Goal: Navigation & Orientation: Find specific page/section

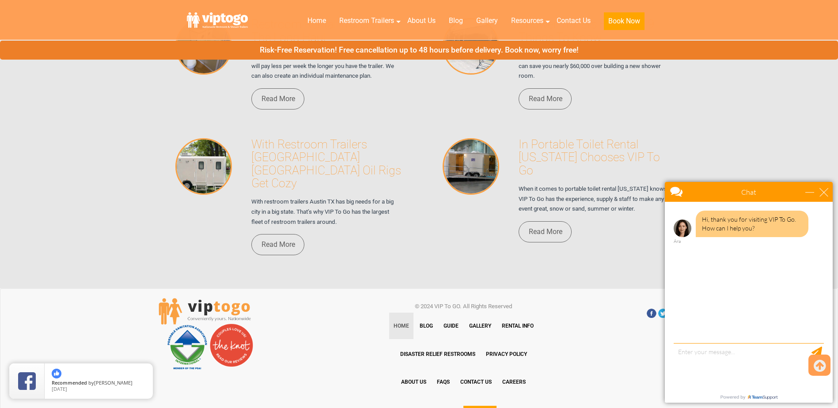
scroll to position [6060, 0]
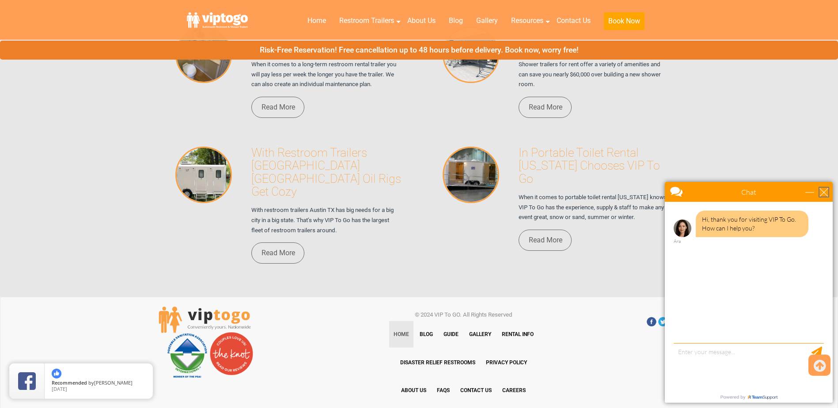
click at [822, 191] on div "close" at bounding box center [823, 192] width 9 height 9
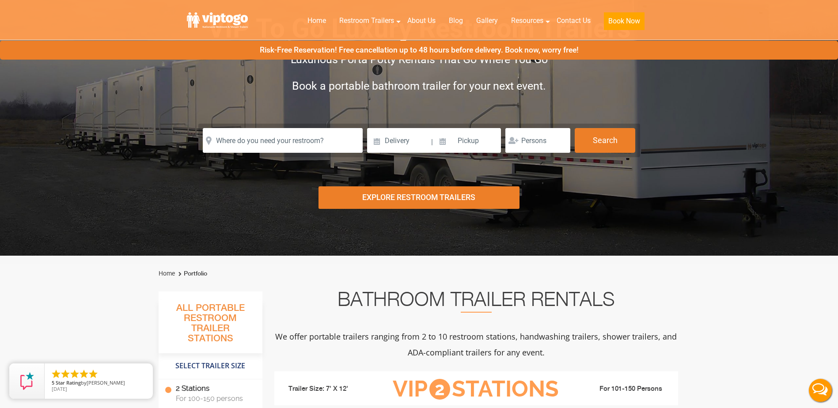
scroll to position [0, 0]
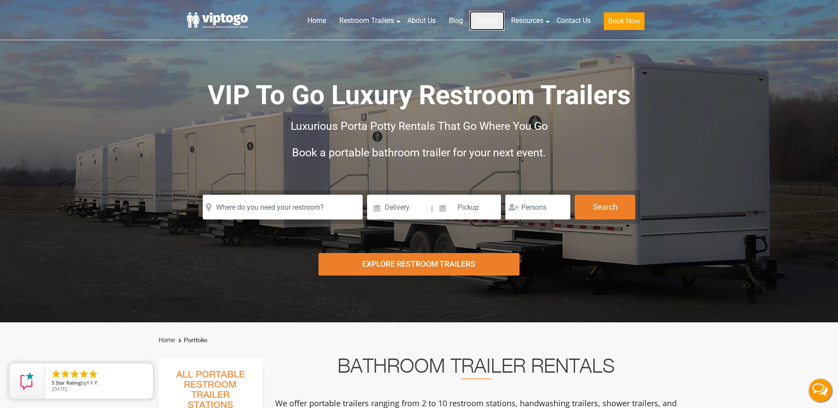
click at [483, 21] on link "Gallery" at bounding box center [486, 20] width 35 height 19
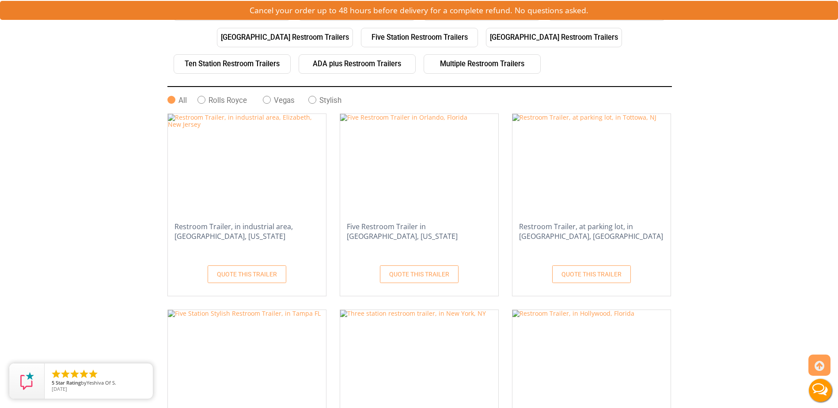
scroll to position [221, 0]
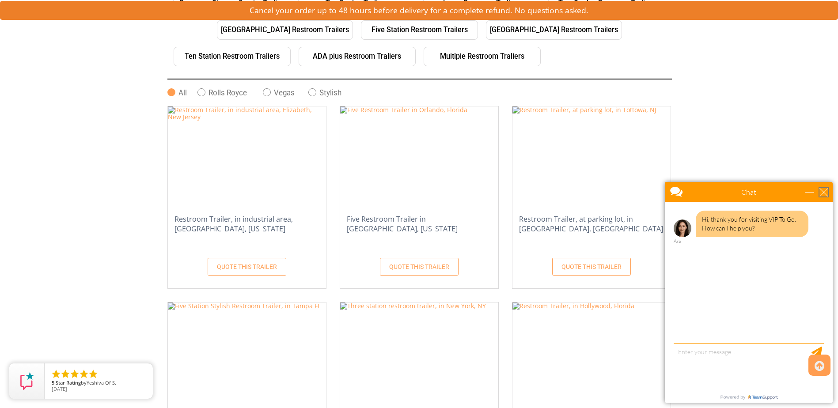
click at [827, 188] on div "close" at bounding box center [823, 192] width 9 height 9
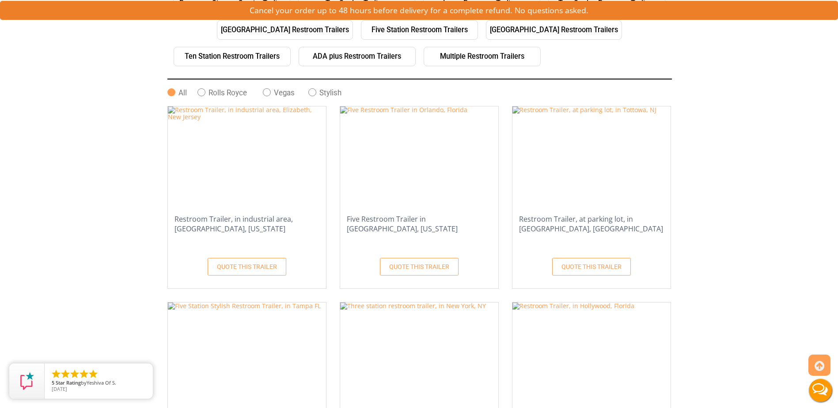
scroll to position [0, 0]
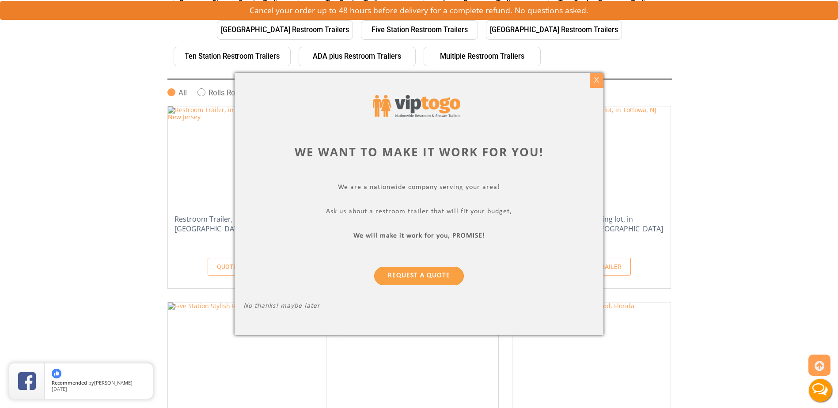
click at [596, 82] on div "X" at bounding box center [597, 80] width 14 height 15
